Goal: Transaction & Acquisition: Purchase product/service

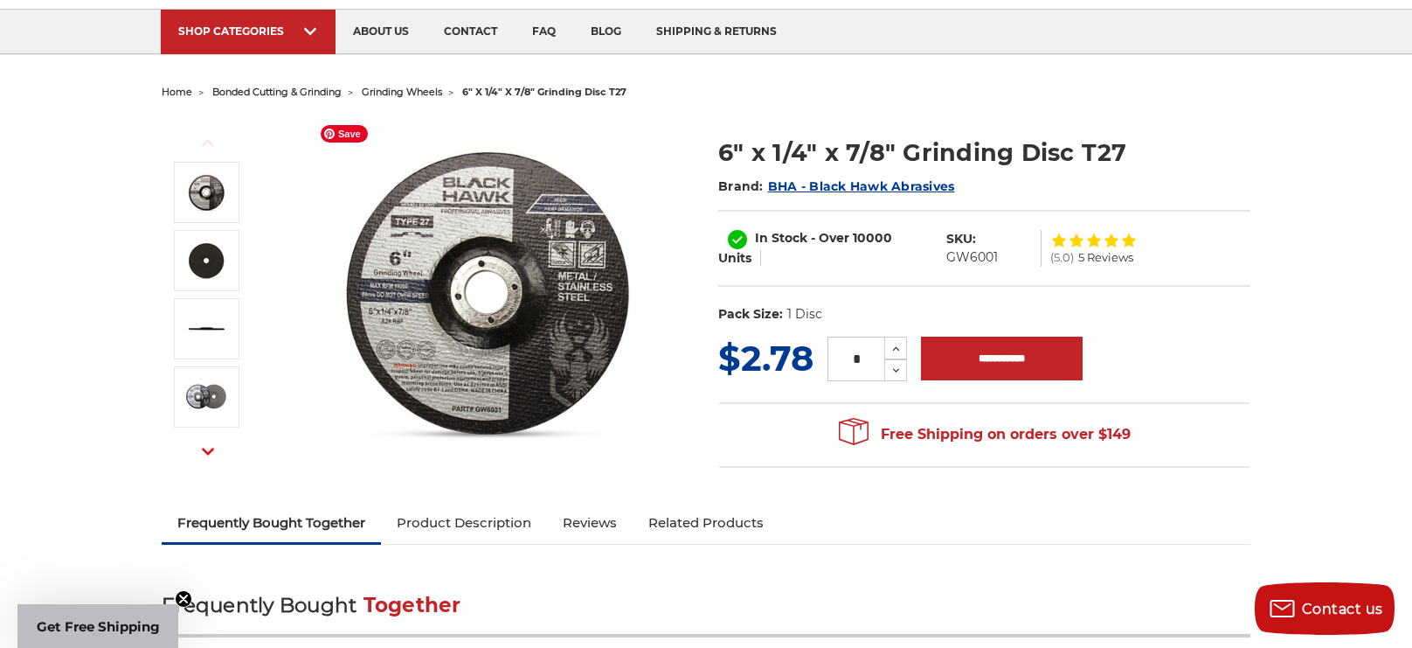
scroll to position [113, 0]
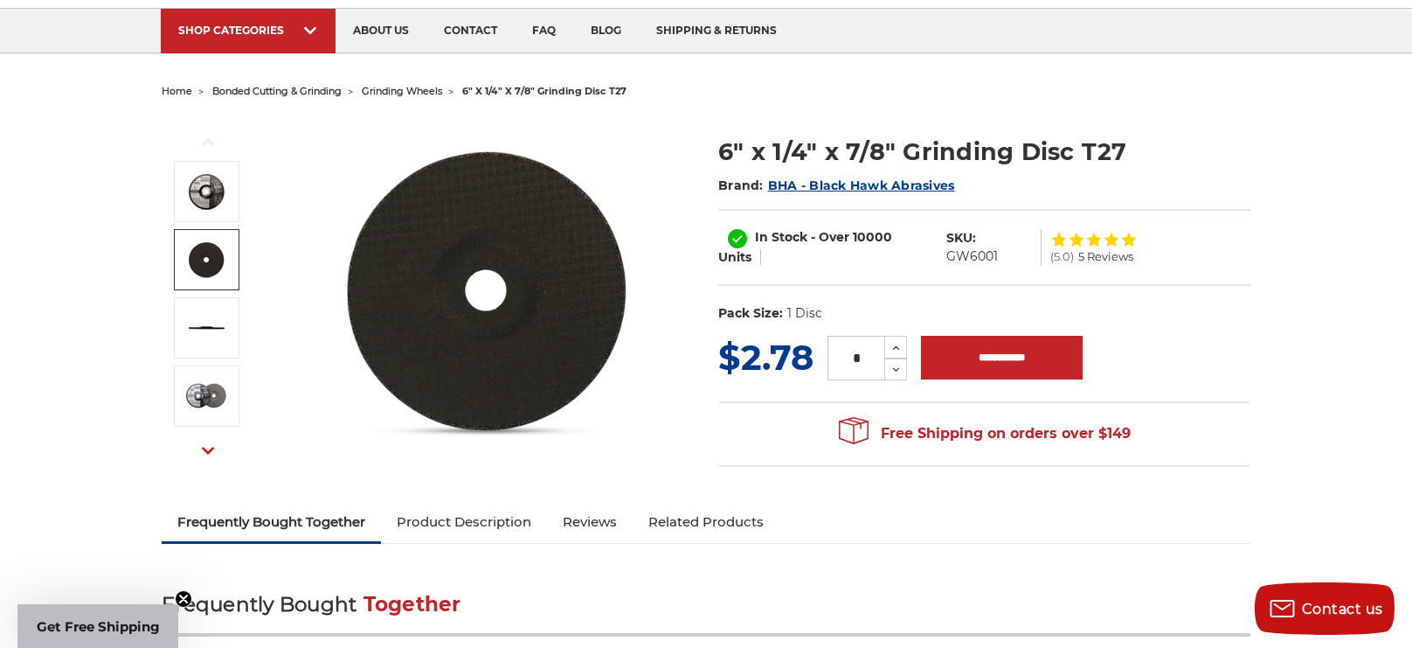
click at [223, 264] on img at bounding box center [206, 260] width 44 height 44
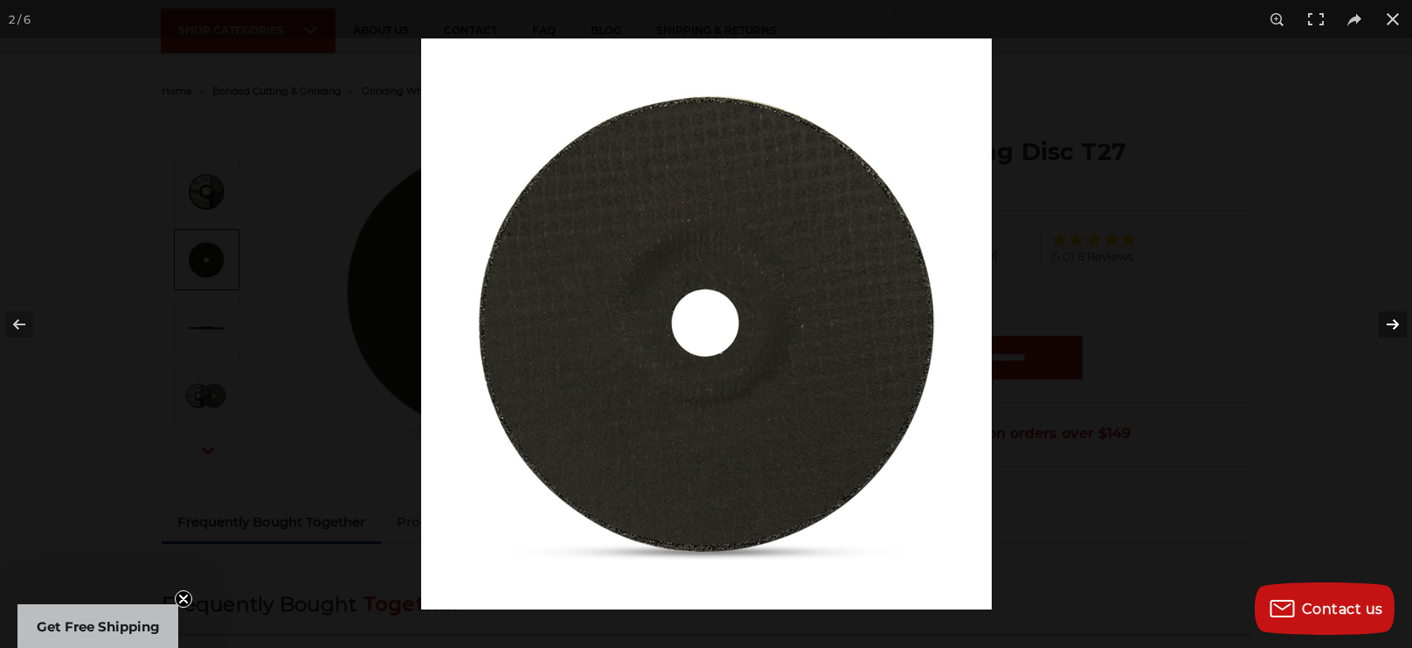
click at [1397, 324] on button at bounding box center [1381, 324] width 61 height 87
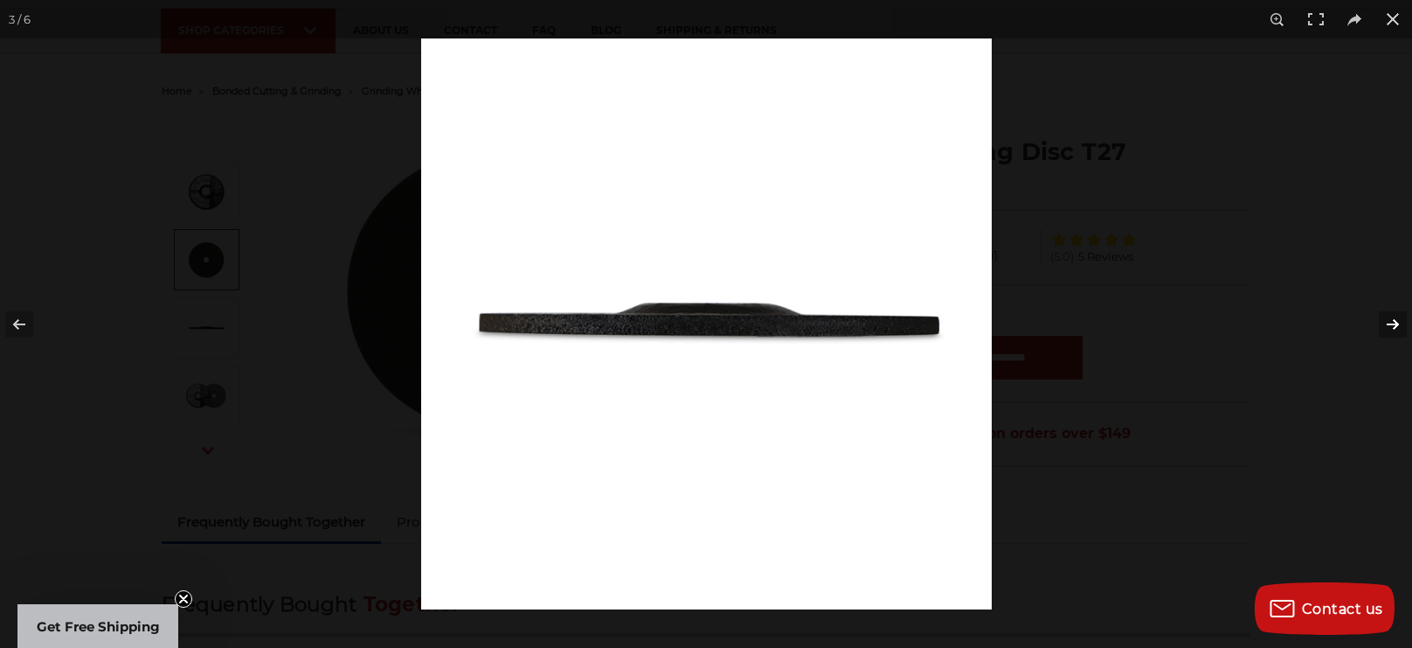
click at [1397, 324] on button at bounding box center [1381, 324] width 61 height 87
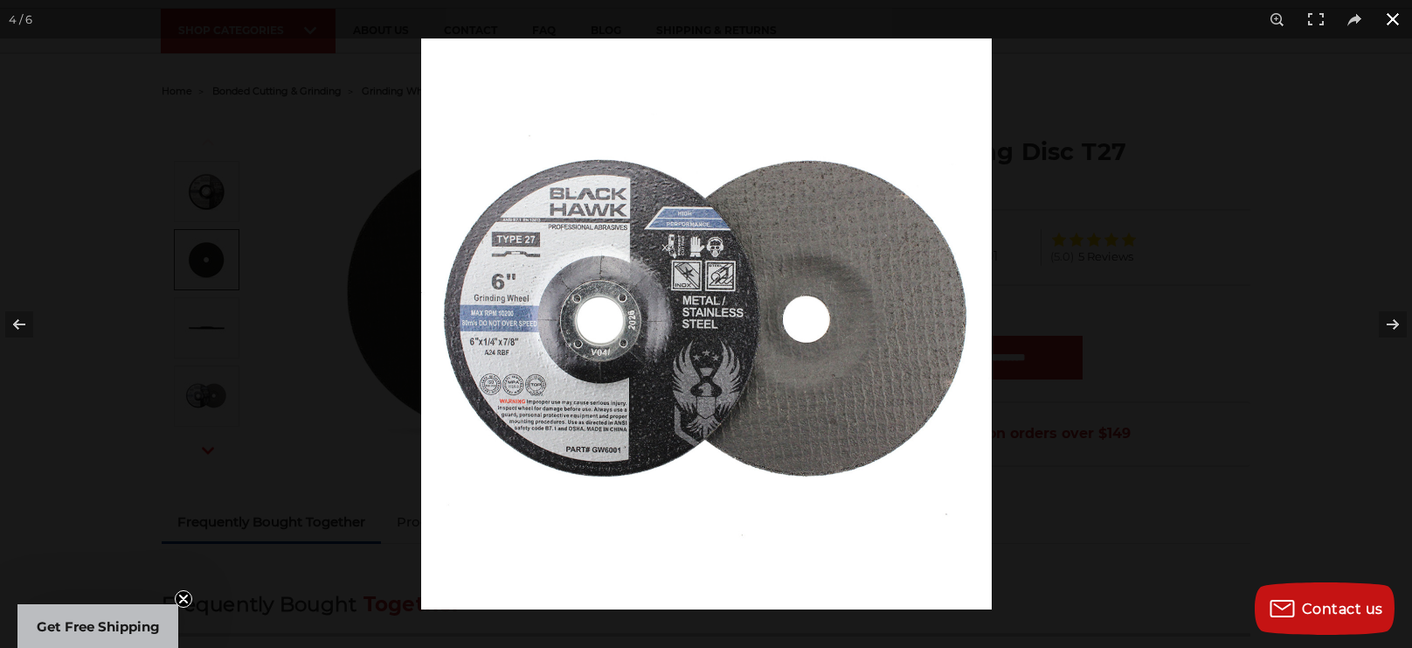
click at [1394, 20] on button at bounding box center [1393, 19] width 38 height 38
